Goal: Task Accomplishment & Management: Manage account settings

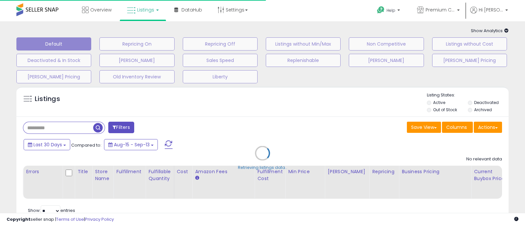
type input "**********"
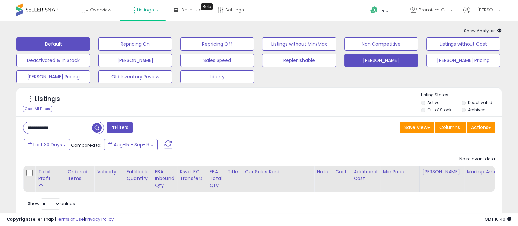
click at [371, 62] on button "[PERSON_NAME]" at bounding box center [382, 60] width 74 height 13
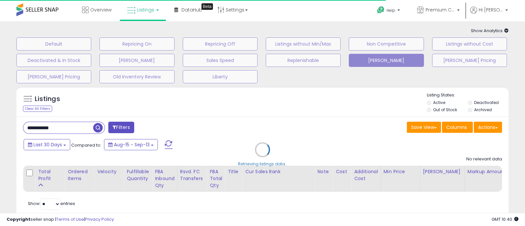
select select "**"
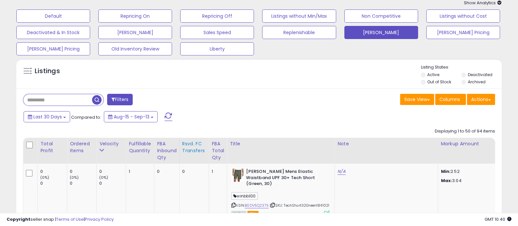
scroll to position [41, 0]
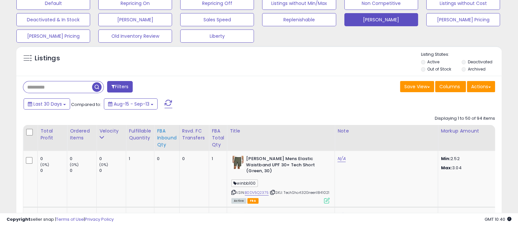
drag, startPoint x: 109, startPoint y: 133, endPoint x: 157, endPoint y: 126, distance: 48.1
click at [109, 133] on div "Velocity" at bounding box center [111, 131] width 24 height 7
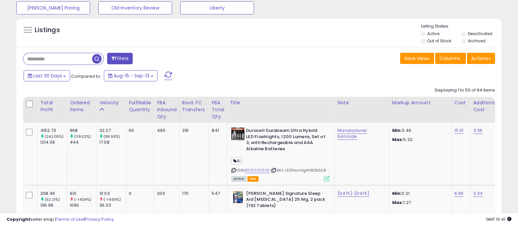
scroll to position [82, 0]
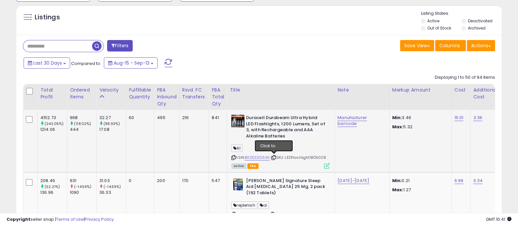
click at [274, 156] on icon at bounding box center [274, 158] width 4 height 4
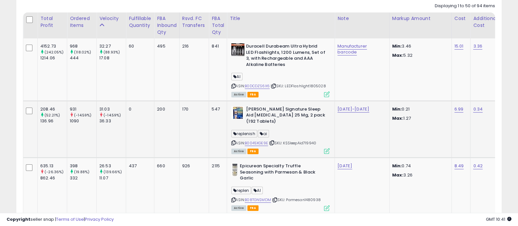
scroll to position [164, 0]
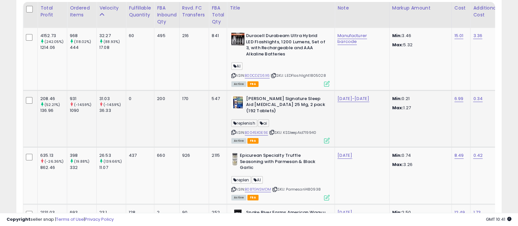
click at [273, 130] on icon at bounding box center [272, 132] width 4 height 4
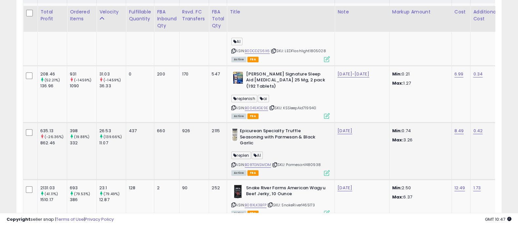
scroll to position [205, 0]
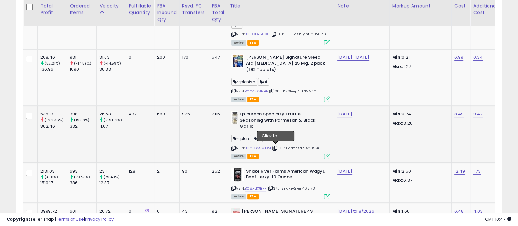
click at [276, 147] on icon at bounding box center [275, 148] width 4 height 4
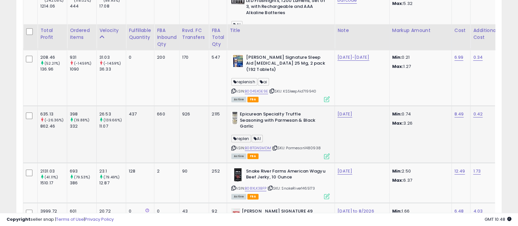
scroll to position [246, 0]
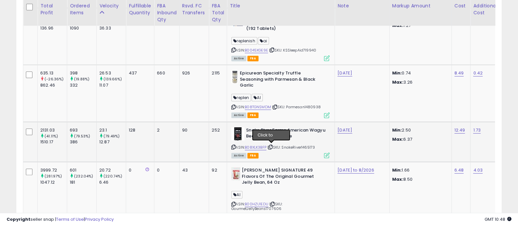
click at [271, 147] on icon at bounding box center [270, 147] width 4 height 4
click at [272, 146] on icon at bounding box center [270, 147] width 4 height 4
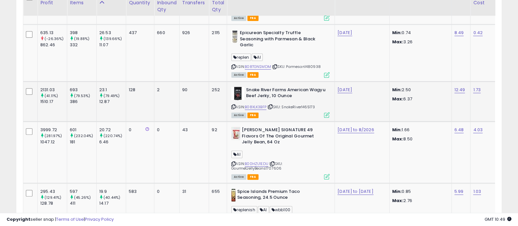
scroll to position [287, 0]
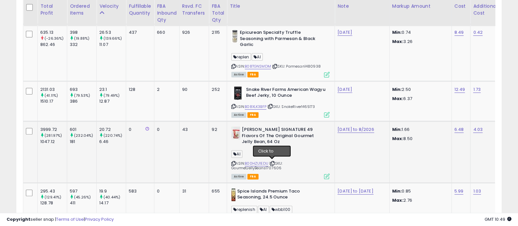
click at [272, 162] on icon at bounding box center [272, 164] width 4 height 4
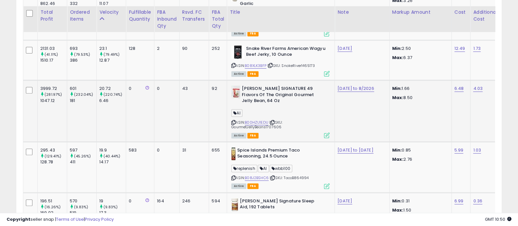
scroll to position [369, 0]
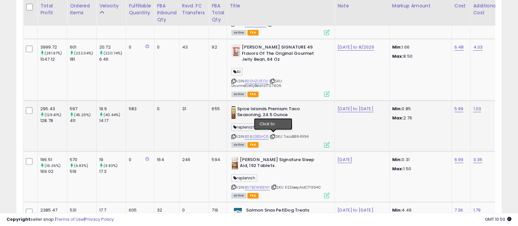
click at [274, 135] on icon at bounding box center [273, 137] width 4 height 4
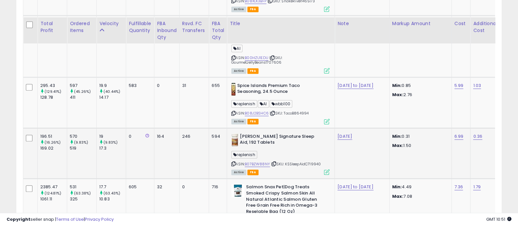
scroll to position [410, 0]
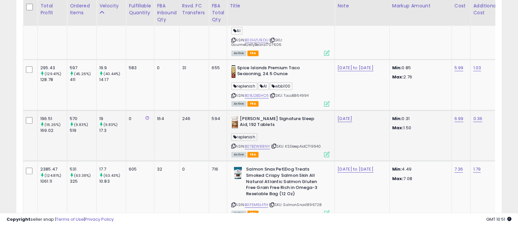
click at [272, 147] on icon at bounding box center [274, 146] width 4 height 4
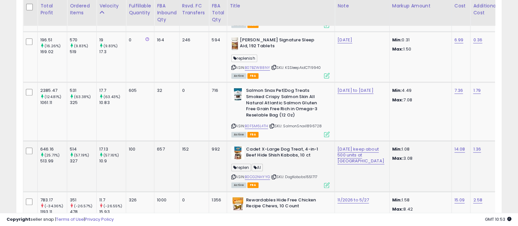
scroll to position [492, 0]
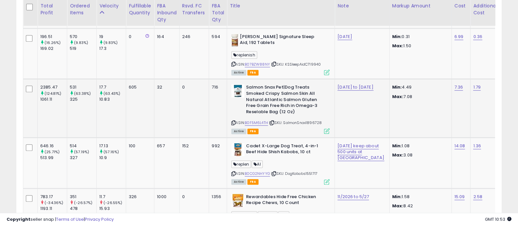
click at [273, 121] on icon at bounding box center [272, 123] width 4 height 4
click at [272, 121] on icon at bounding box center [272, 123] width 4 height 4
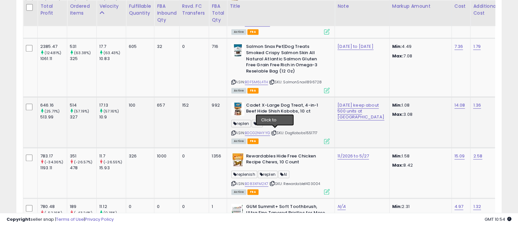
click at [276, 131] on icon at bounding box center [274, 133] width 4 height 4
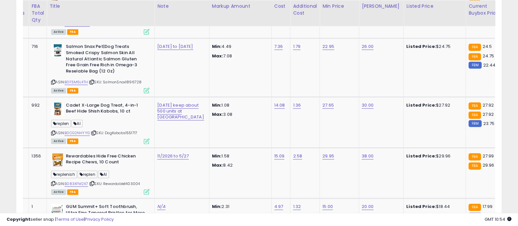
scroll to position [0, 193]
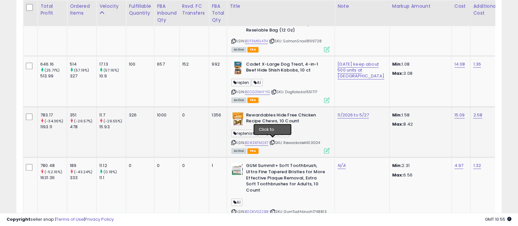
click at [272, 141] on icon at bounding box center [272, 143] width 4 height 4
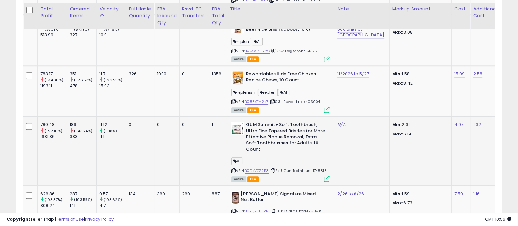
scroll to position [655, 0]
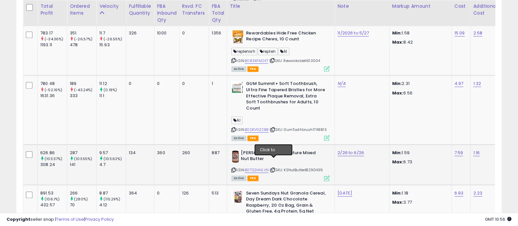
click at [274, 168] on icon at bounding box center [273, 170] width 4 height 4
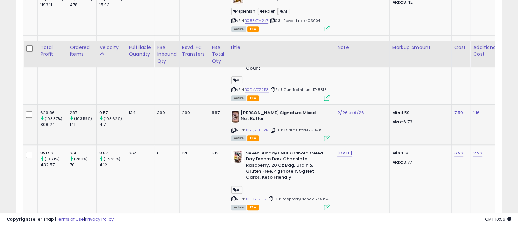
scroll to position [738, 0]
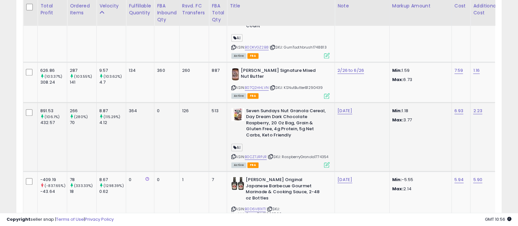
click at [271, 155] on icon at bounding box center [271, 157] width 4 height 4
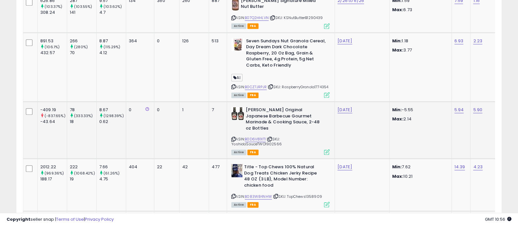
scroll to position [820, 0]
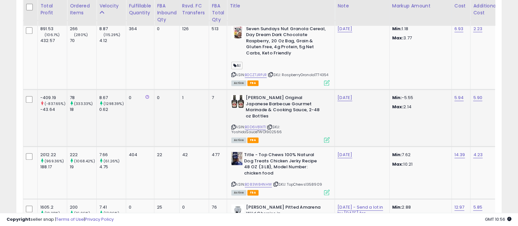
click at [270, 124] on span "| SKU: YoshidaSauceTWO1902566" at bounding box center [256, 129] width 50 height 10
click at [271, 125] on icon at bounding box center [270, 127] width 4 height 4
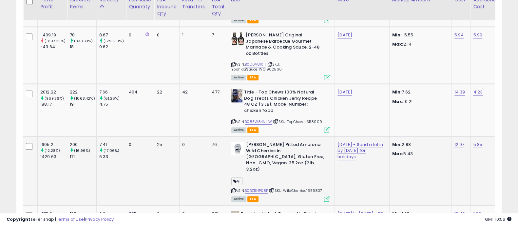
scroll to position [902, 0]
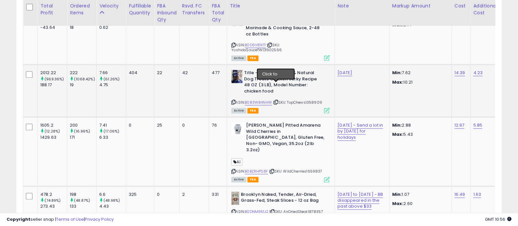
click at [277, 100] on icon at bounding box center [276, 102] width 4 height 4
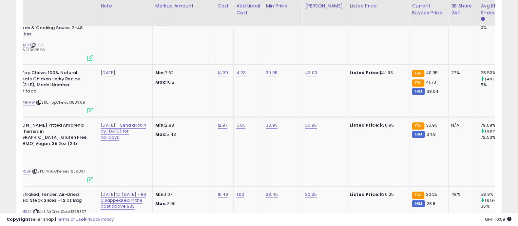
scroll to position [0, 0]
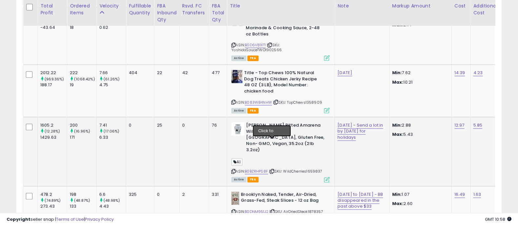
click at [271, 169] on icon at bounding box center [272, 171] width 4 height 4
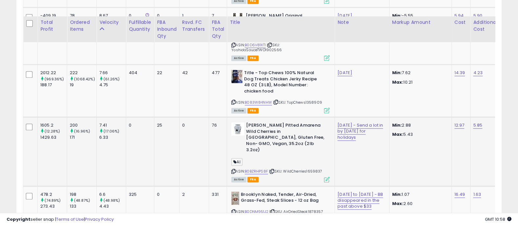
scroll to position [943, 0]
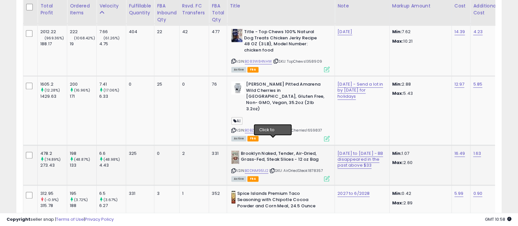
click at [272, 169] on icon at bounding box center [272, 171] width 4 height 4
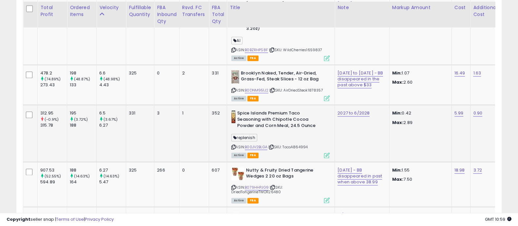
scroll to position [1024, 0]
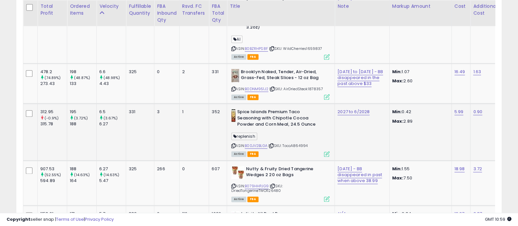
click at [272, 144] on icon at bounding box center [271, 146] width 4 height 4
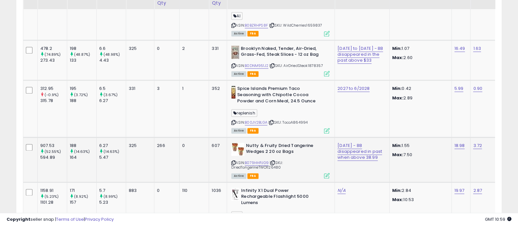
scroll to position [1065, 0]
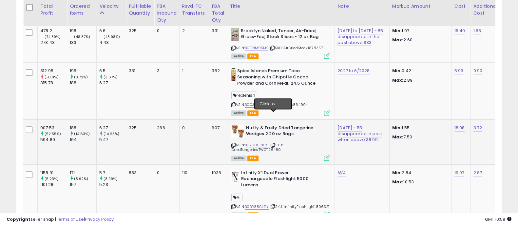
click at [272, 143] on icon at bounding box center [273, 145] width 4 height 4
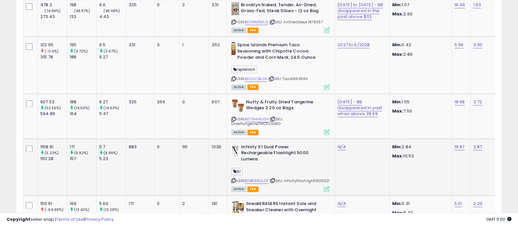
scroll to position [1106, 0]
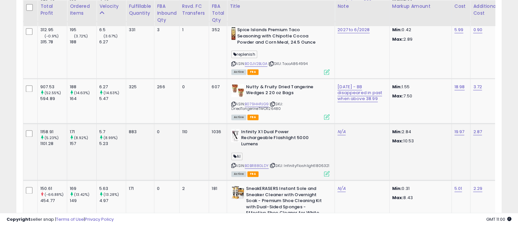
click at [275, 164] on icon at bounding box center [273, 166] width 4 height 4
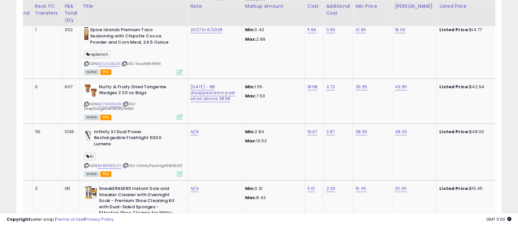
scroll to position [0, 169]
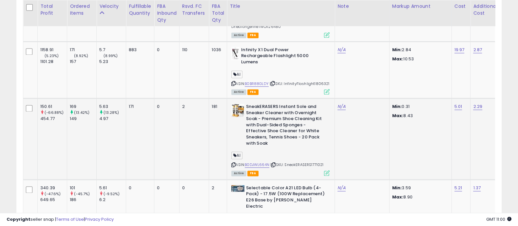
click at [275, 163] on icon at bounding box center [273, 165] width 4 height 4
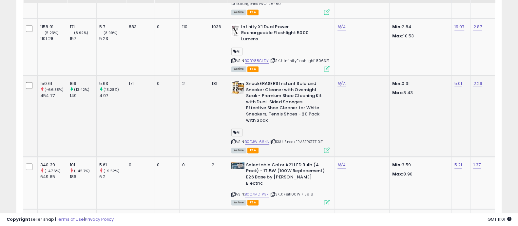
scroll to position [1229, 0]
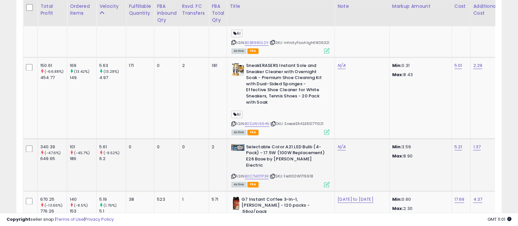
click at [274, 174] on icon at bounding box center [273, 176] width 4 height 4
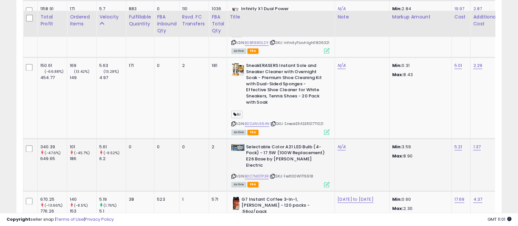
scroll to position [1270, 0]
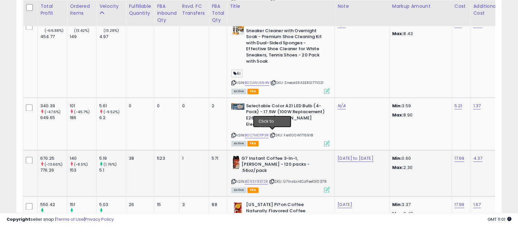
click at [271, 180] on icon at bounding box center [272, 182] width 4 height 4
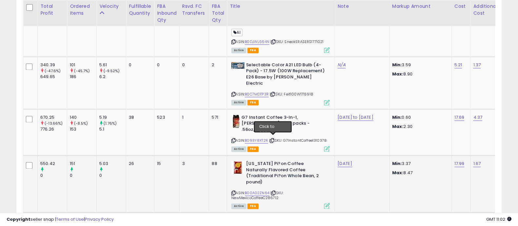
click at [272, 191] on icon at bounding box center [273, 193] width 4 height 4
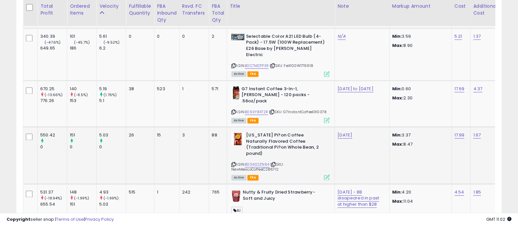
scroll to position [1352, 0]
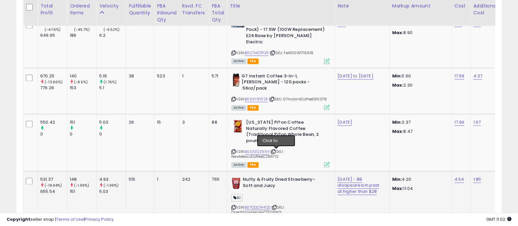
click at [275, 205] on icon at bounding box center [274, 207] width 4 height 4
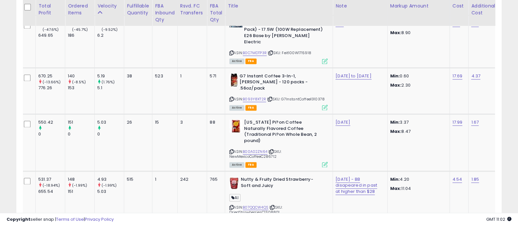
scroll to position [0, 64]
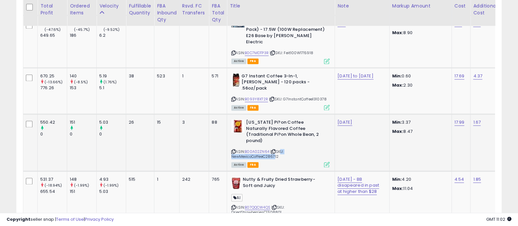
drag, startPoint x: 279, startPoint y: 99, endPoint x: 272, endPoint y: 100, distance: 6.7
click at [272, 149] on span "| SKU: NewMexicoCoffeeC286712" at bounding box center [257, 154] width 52 height 10
click at [288, 162] on div "Active FBA" at bounding box center [280, 164] width 98 height 5
drag, startPoint x: 280, startPoint y: 101, endPoint x: 268, endPoint y: 104, distance: 12.0
click at [266, 119] on div "ASIN: B00A02ZN64 | SKU: NewMexicoCoffeeC286712 Active FBA" at bounding box center [280, 142] width 98 height 47
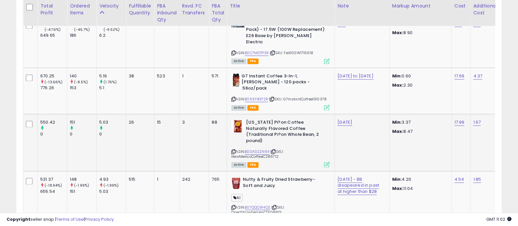
copy span "286712"
click at [274, 150] on icon at bounding box center [273, 152] width 4 height 4
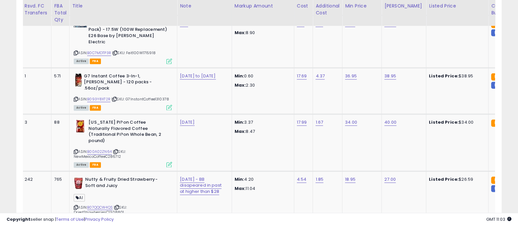
scroll to position [0, 172]
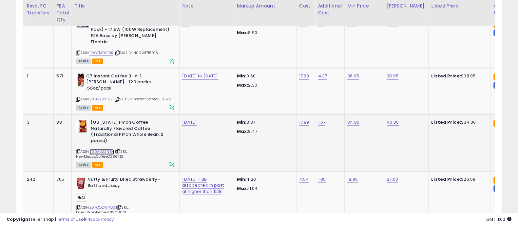
click at [105, 149] on link "B00A02ZN64" at bounding box center [101, 152] width 25 height 6
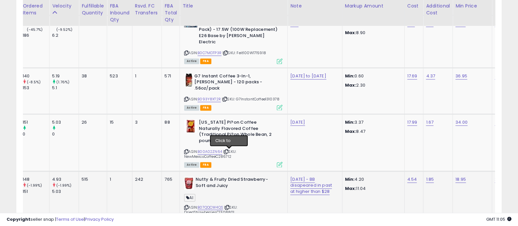
click at [228, 205] on icon at bounding box center [227, 207] width 4 height 4
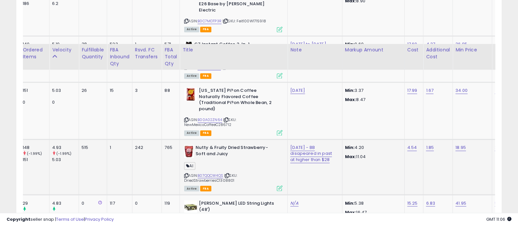
scroll to position [1434, 0]
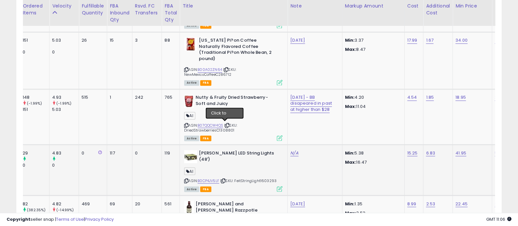
click at [224, 179] on icon at bounding box center [223, 181] width 4 height 4
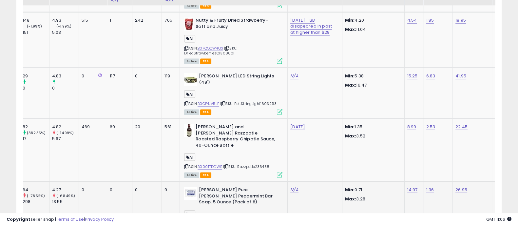
scroll to position [1516, 0]
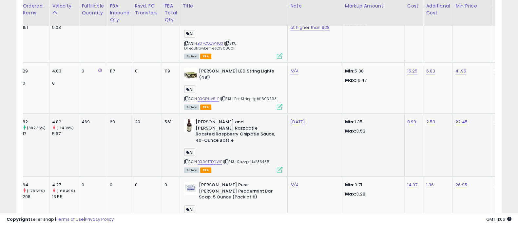
click at [227, 160] on icon at bounding box center [226, 162] width 4 height 4
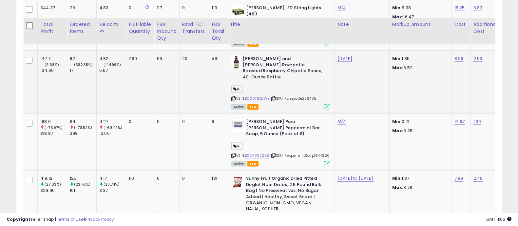
scroll to position [1598, 0]
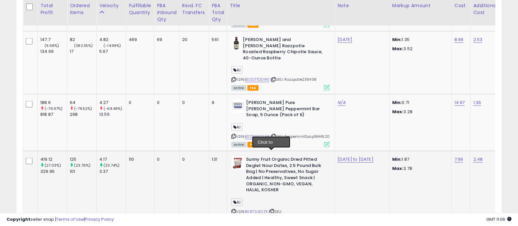
click at [272, 209] on icon at bounding box center [272, 211] width 4 height 4
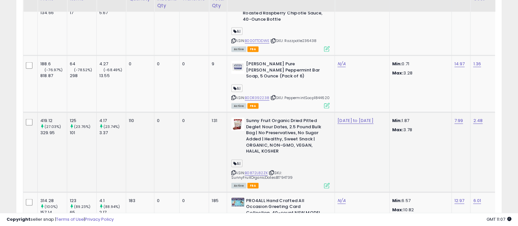
scroll to position [1639, 0]
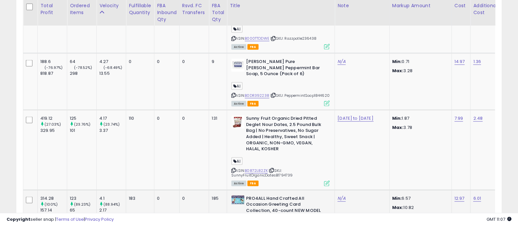
click at [271, 220] on icon at bounding box center [271, 222] width 4 height 4
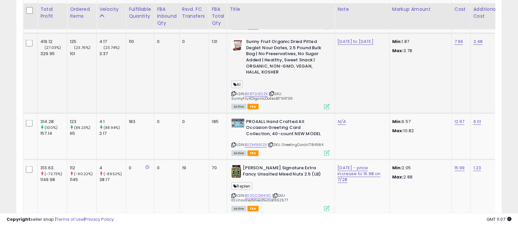
scroll to position [1721, 0]
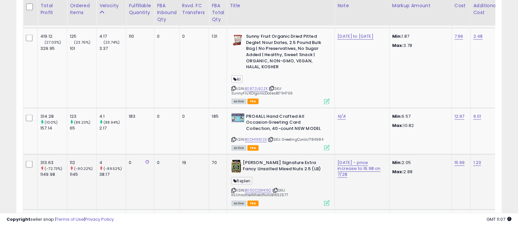
click at [277, 189] on icon at bounding box center [275, 191] width 4 height 4
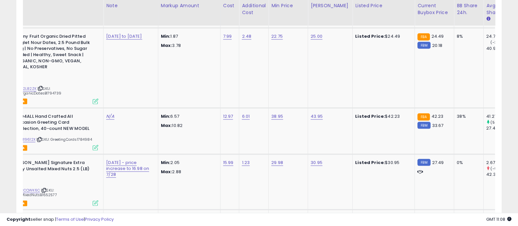
scroll to position [0, 275]
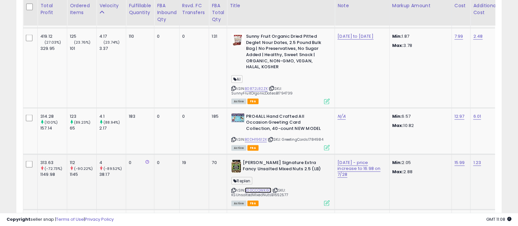
click at [264, 188] on link "B00CCQWK6C" at bounding box center [258, 191] width 27 height 6
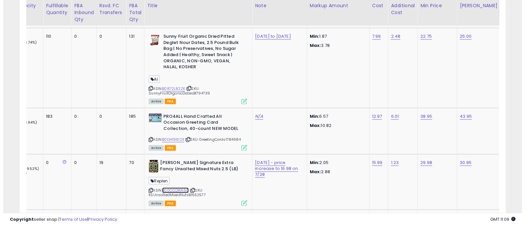
scroll to position [0, 86]
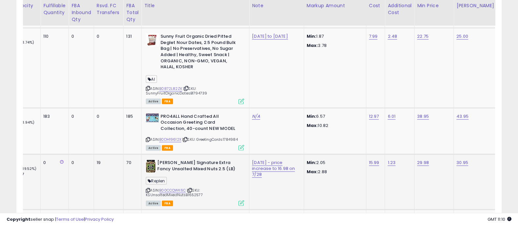
click at [239, 200] on icon at bounding box center [242, 203] width 6 height 6
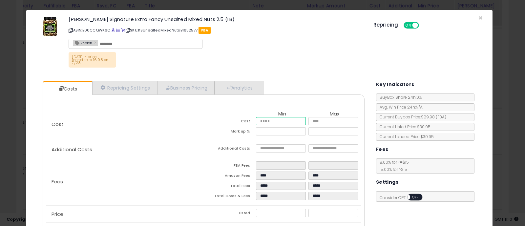
drag, startPoint x: 279, startPoint y: 120, endPoint x: 217, endPoint y: 112, distance: 62.2
click at [223, 113] on table "Min Max Cost ***** ***** Mark up % ***** *****" at bounding box center [281, 124] width 157 height 26
type input "*"
type input "****"
type input "*****"
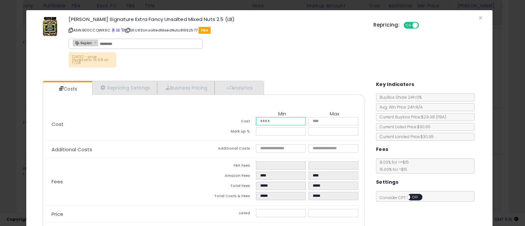
type input "*****"
type input "**"
type input "*****"
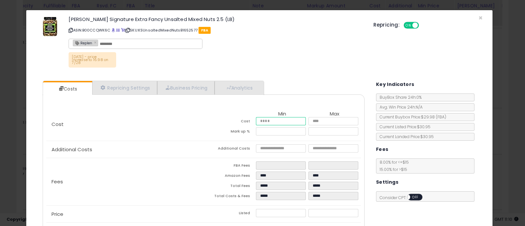
type input "****"
type input "*****"
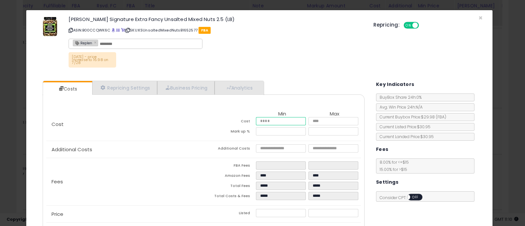
type input "*****"
type input "****"
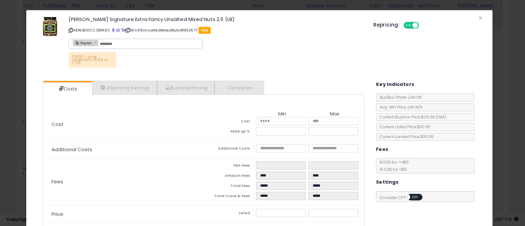
type input "*****"
type input "****"
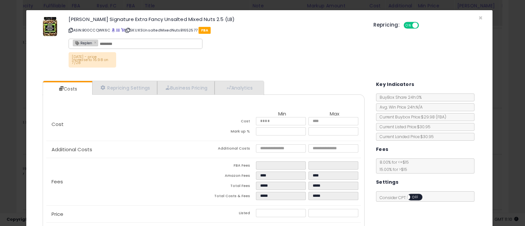
click at [159, 138] on div "Cost Min Max Cost ***** ***** Mark up % **** *****" at bounding box center [203, 124] width 314 height 33
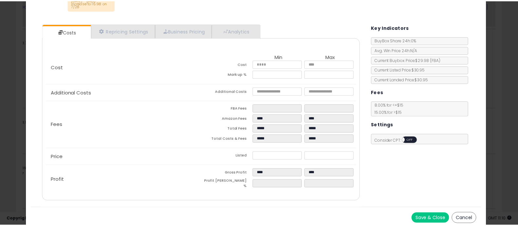
scroll to position [57, 0]
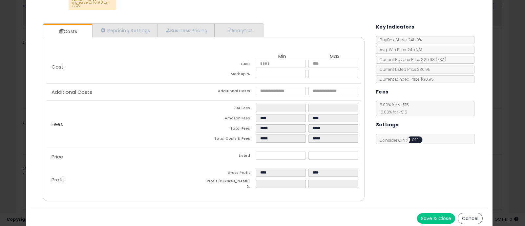
drag, startPoint x: 469, startPoint y: 216, endPoint x: 461, endPoint y: 216, distance: 8.2
click at [469, 216] on button "Cancel" at bounding box center [469, 218] width 25 height 11
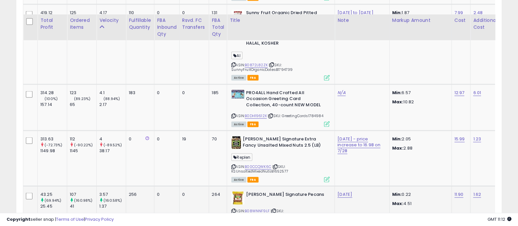
scroll to position [1762, 0]
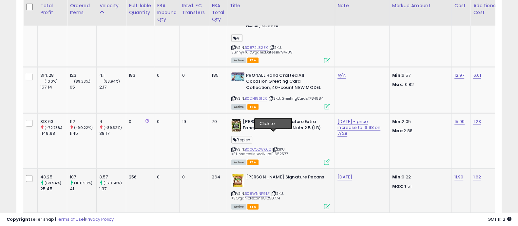
click at [275, 192] on icon at bounding box center [274, 194] width 4 height 4
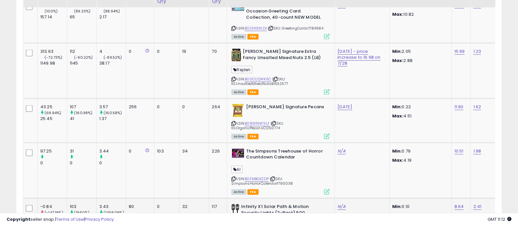
scroll to position [1844, 0]
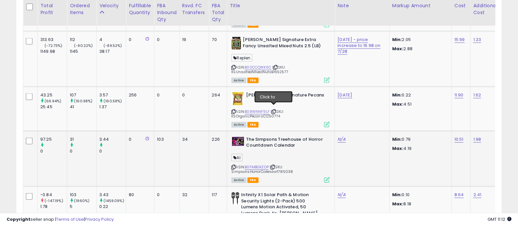
click at [273, 165] on icon at bounding box center [273, 167] width 4 height 4
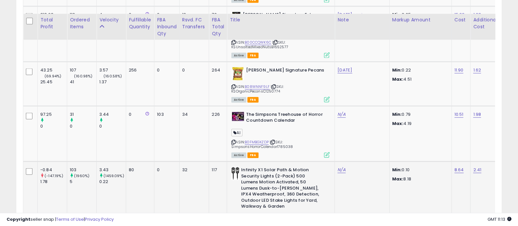
scroll to position [1885, 0]
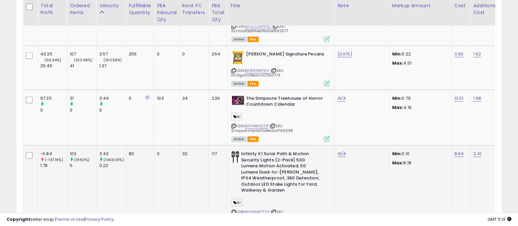
click at [273, 210] on icon at bounding box center [274, 212] width 4 height 4
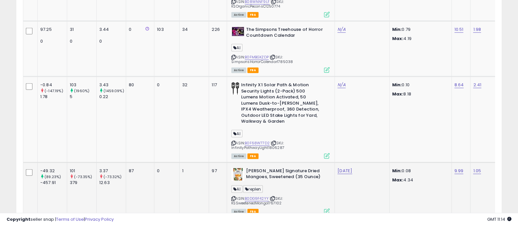
scroll to position [1967, 0]
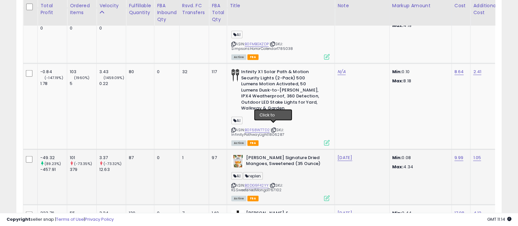
click at [274, 184] on icon at bounding box center [273, 186] width 4 height 4
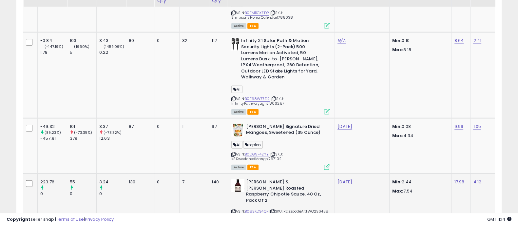
scroll to position [2008, 0]
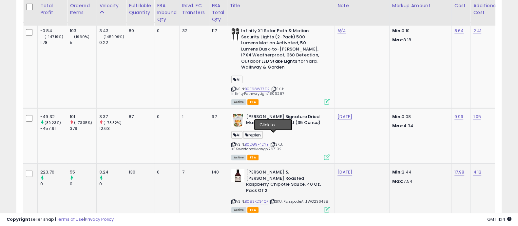
click at [274, 200] on icon at bounding box center [272, 202] width 4 height 4
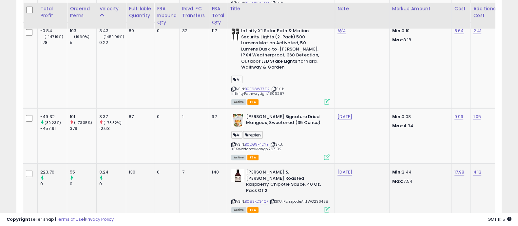
scroll to position [2049, 0]
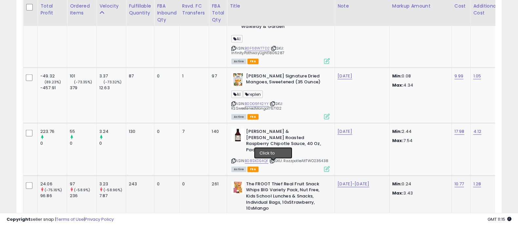
click at [273, 226] on icon at bounding box center [272, 230] width 4 height 4
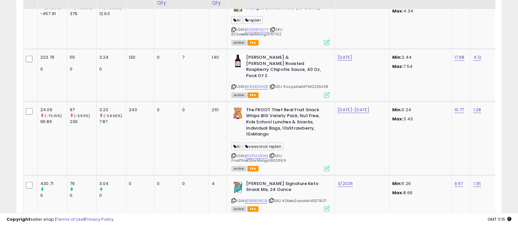
scroll to position [2131, 0]
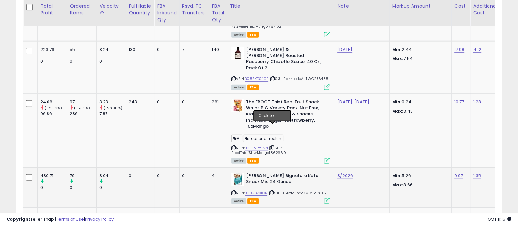
click at [272, 191] on icon at bounding box center [271, 193] width 4 height 4
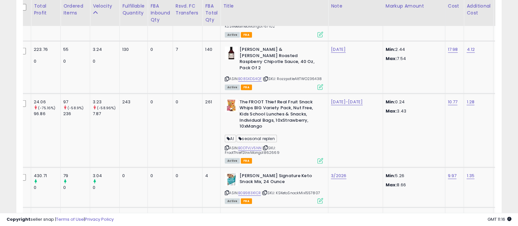
scroll to position [0, 0]
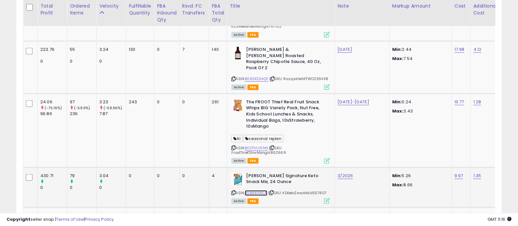
click at [259, 190] on link "B0B983X1CR" at bounding box center [256, 193] width 23 height 6
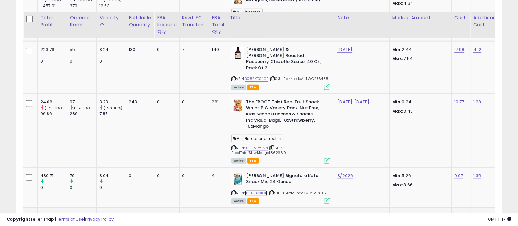
scroll to position [2172, 0]
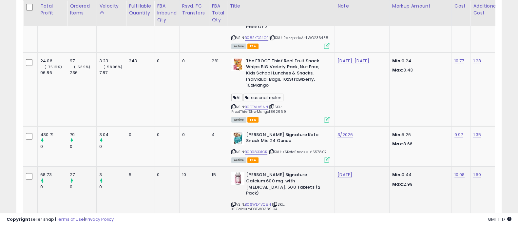
click at [274, 202] on icon at bounding box center [275, 204] width 4 height 4
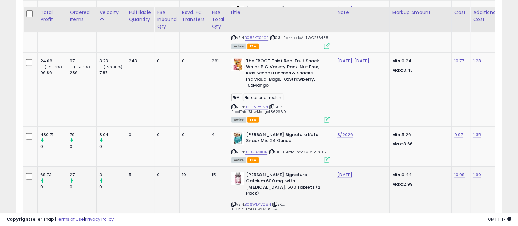
scroll to position [2213, 0]
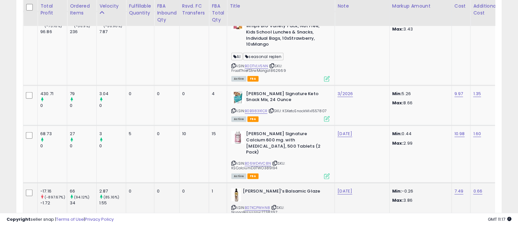
click at [274, 206] on icon at bounding box center [274, 208] width 4 height 4
click at [276, 206] on icon at bounding box center [274, 208] width 4 height 4
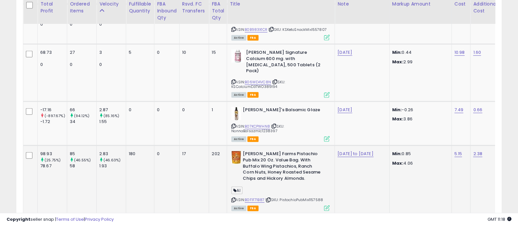
scroll to position [2295, 0]
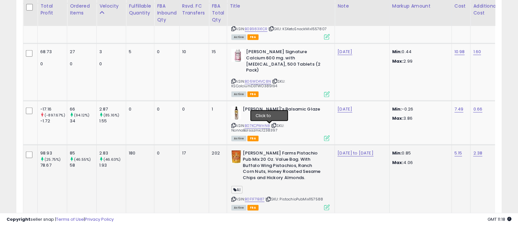
click at [270, 197] on icon at bounding box center [269, 199] width 4 height 4
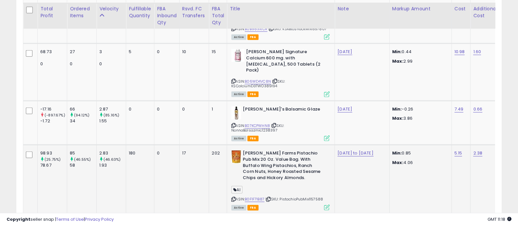
scroll to position [2336, 0]
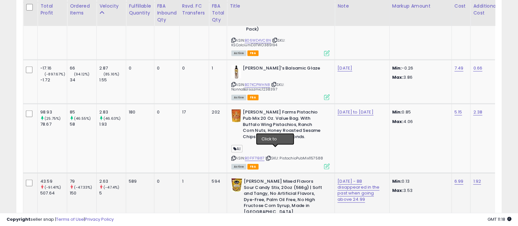
click at [274, 221] on icon at bounding box center [274, 223] width 4 height 4
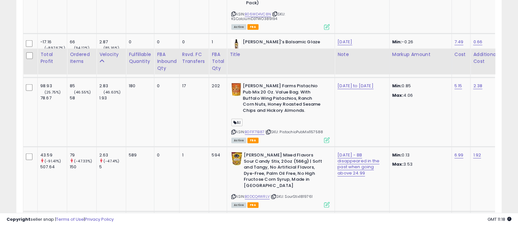
scroll to position [2417, 0]
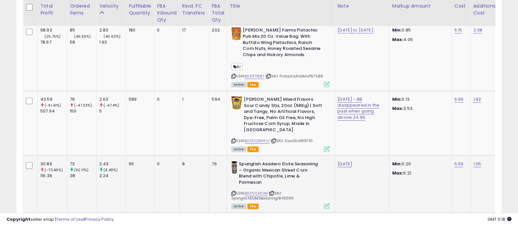
click at [274, 190] on span "| SKU: SpanglishEloteSeasoning1843099" at bounding box center [262, 195] width 62 height 10
click at [273, 191] on icon at bounding box center [272, 193] width 4 height 4
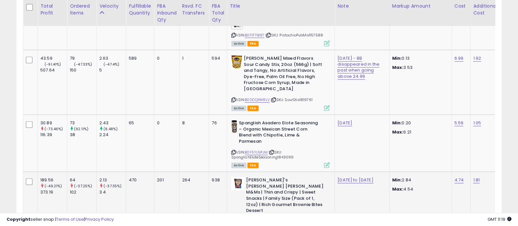
click at [275, 220] on icon at bounding box center [274, 222] width 4 height 4
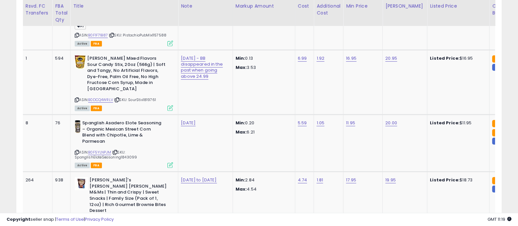
scroll to position [0, 159]
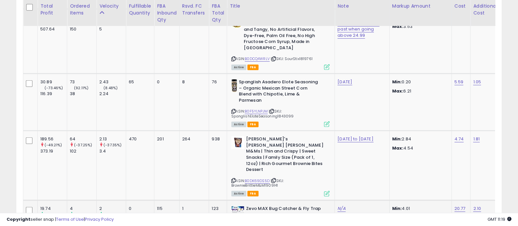
drag, startPoint x: 305, startPoint y: 148, endPoint x: 243, endPoint y: 127, distance: 66.3
click at [243, 206] on div "Zevo MAX Bug Catcher & Fly Trap for Indoor- Flying Insect Trap for Gnat, House …" at bounding box center [280, 222] width 98 height 32
copy div "Zevo MAX Bug Catcher & Fly Trap for Indoor- Flying Insect Trap for Gnat, House …"
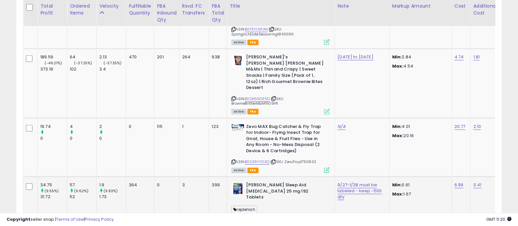
click at [274, 217] on icon at bounding box center [273, 219] width 4 height 4
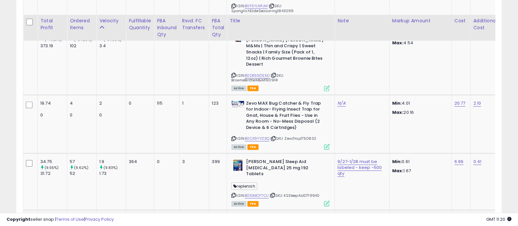
scroll to position [2622, 0]
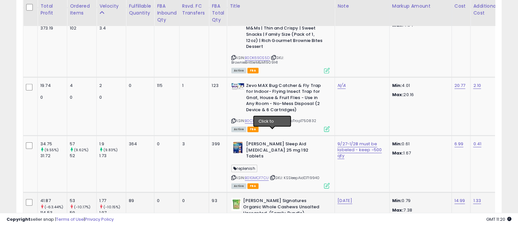
click at [272, 222] on icon at bounding box center [271, 224] width 4 height 4
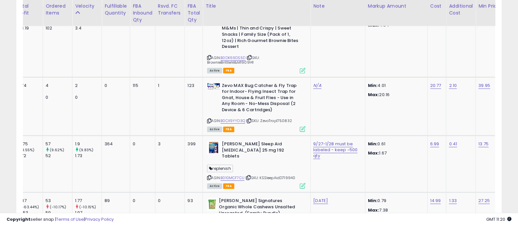
scroll to position [0, 28]
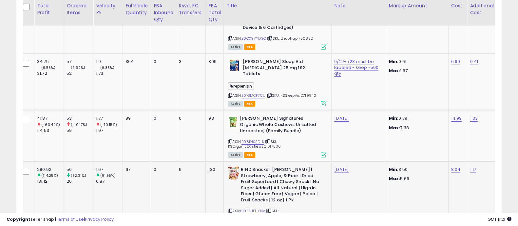
click at [271, 209] on icon at bounding box center [269, 211] width 4 height 4
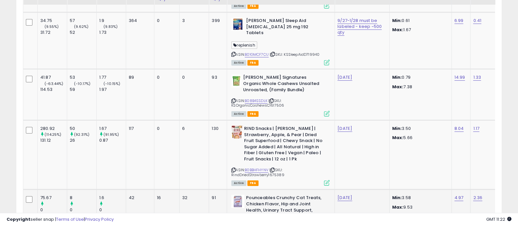
scroll to position [2778, 0]
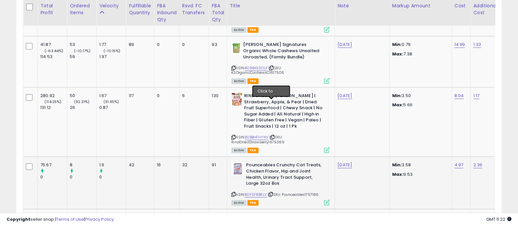
click at [272, 192] on icon at bounding box center [271, 194] width 4 height 4
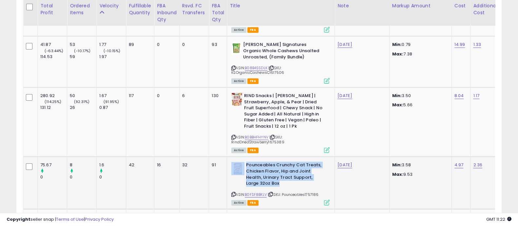
drag, startPoint x: 270, startPoint y: 93, endPoint x: 244, endPoint y: 73, distance: 33.2
click at [244, 162] on div "Pounceables Crunchy Cat Treats, Chicken Flavor, Hip and Joint Health, Urinary T…" at bounding box center [280, 175] width 98 height 26
copy div "Pounceables Crunchy Cat Treats, Chicken Flavor, Hip and Joint Health, Urinary T…"
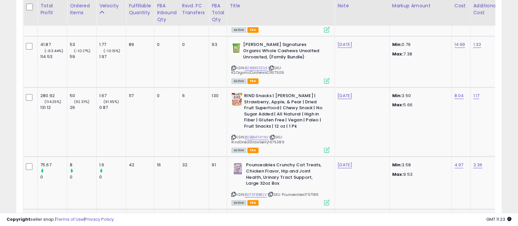
drag, startPoint x: 464, startPoint y: 181, endPoint x: 131, endPoint y: 79, distance: 347.6
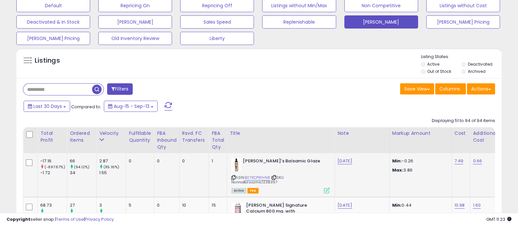
scroll to position [82, 0]
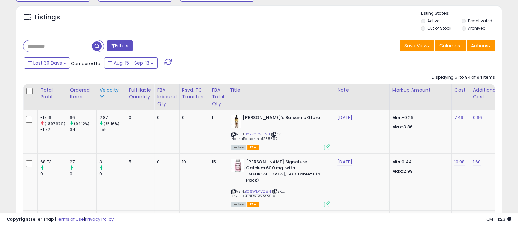
click at [103, 92] on div "Velocity" at bounding box center [111, 90] width 24 height 7
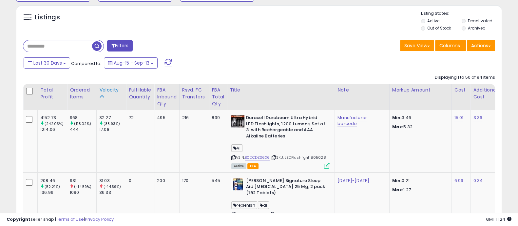
click at [105, 94] on div "Velocity" at bounding box center [111, 94] width 24 height 14
click at [103, 94] on icon at bounding box center [101, 96] width 5 height 5
click at [108, 92] on div "Velocity" at bounding box center [111, 90] width 24 height 7
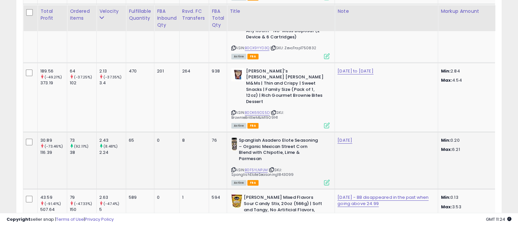
scroll to position [2828, 0]
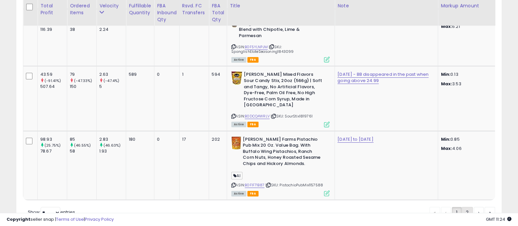
drag, startPoint x: 467, startPoint y: 181, endPoint x: 466, endPoint y: 184, distance: 3.5
click at [468, 207] on link "2" at bounding box center [467, 212] width 11 height 11
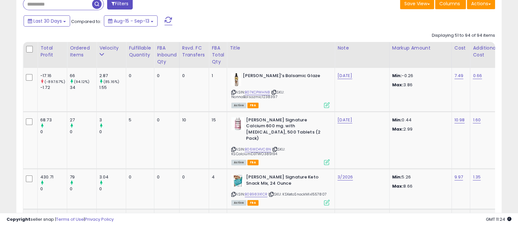
scroll to position [26, 0]
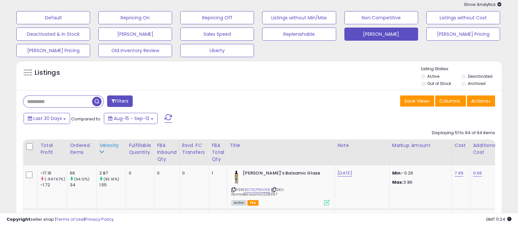
click at [110, 147] on div "Velocity" at bounding box center [111, 145] width 24 height 7
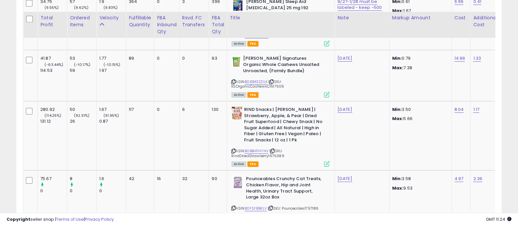
scroll to position [2778, 0]
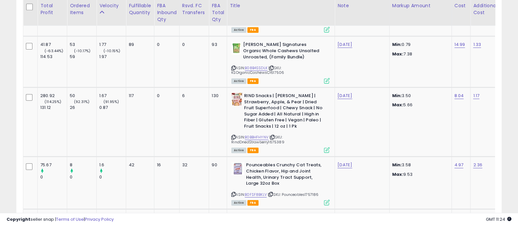
drag, startPoint x: 464, startPoint y: 179, endPoint x: 125, endPoint y: 113, distance: 345.3
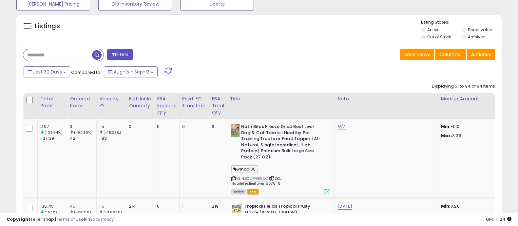
scroll to position [67, 0]
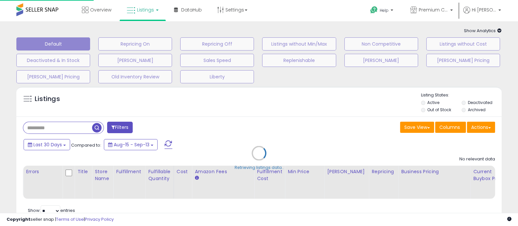
scroll to position [67, 0]
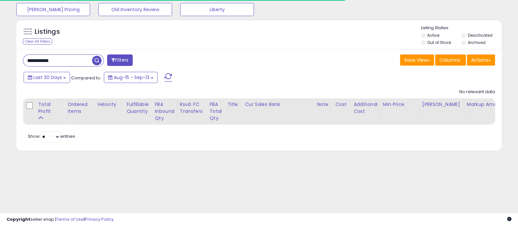
click at [72, 60] on input "**********" at bounding box center [57, 60] width 69 height 11
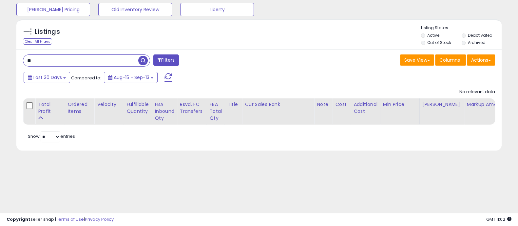
type input "*"
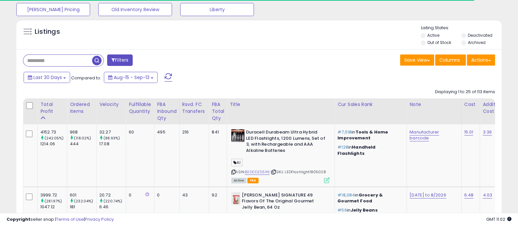
paste input "******"
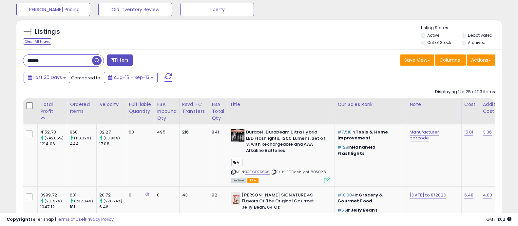
type input "******"
click at [100, 60] on span "button" at bounding box center [97, 61] width 10 height 10
